Goal: Find specific page/section: Find specific page/section

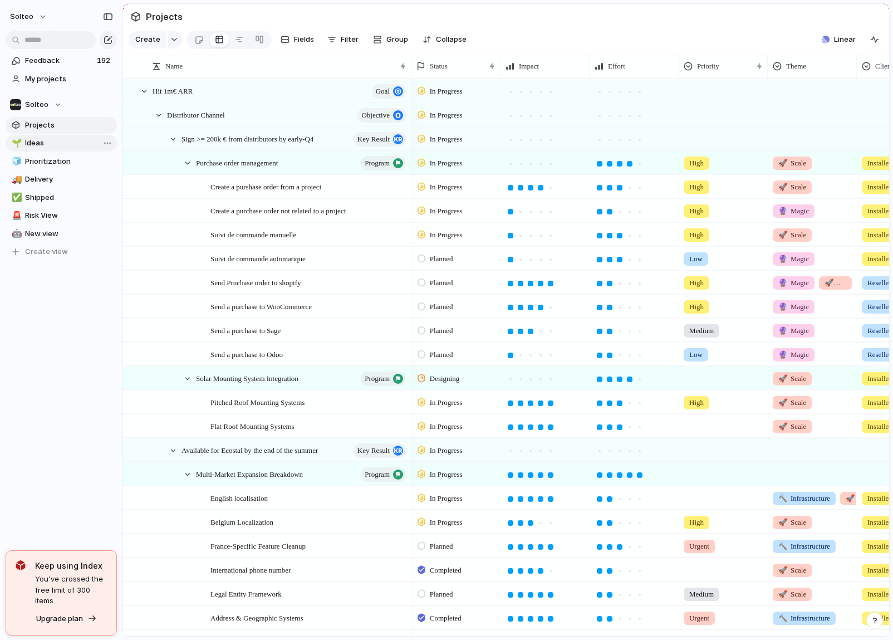
click at [68, 140] on span "Ideas" at bounding box center [69, 143] width 88 height 11
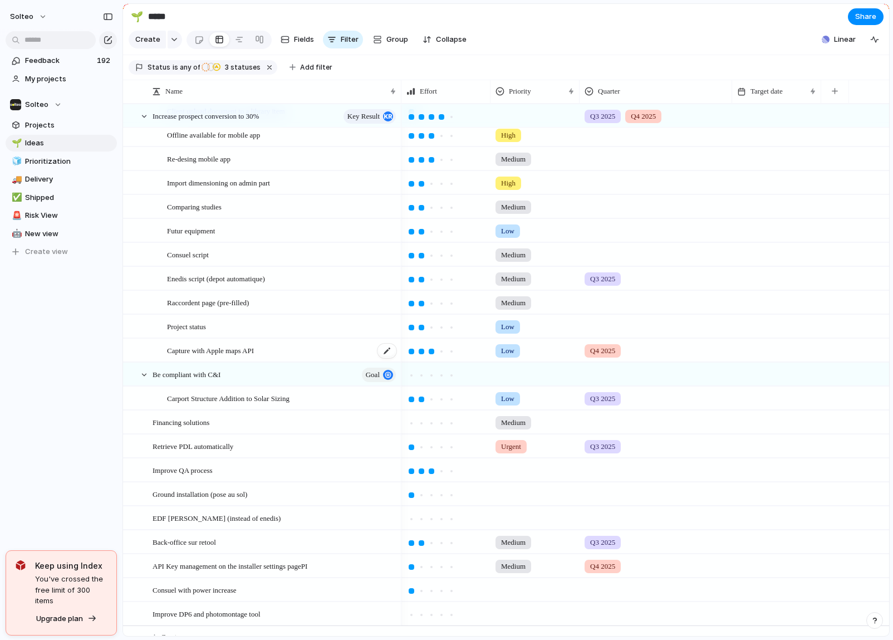
scroll to position [665, 0]
